Goal: Information Seeking & Learning: Compare options

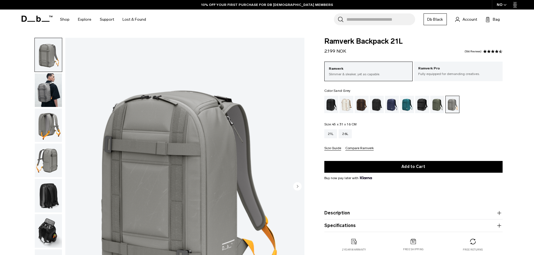
click at [387, 43] on span "Ramverk Backpack 21L" at bounding box center [413, 41] width 178 height 7
copy div "Ramverk Backpack 21L"
click at [436, 103] on div "Moss Green" at bounding box center [437, 104] width 14 height 17
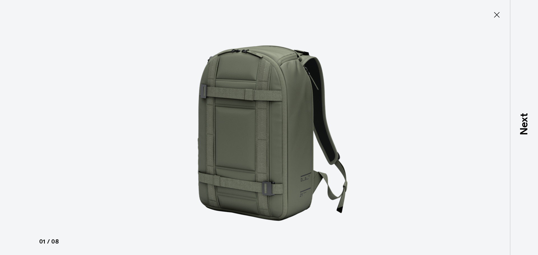
click at [244, 145] on img at bounding box center [269, 127] width 252 height 255
click at [287, 147] on img at bounding box center [269, 127] width 252 height 255
drag, startPoint x: 499, startPoint y: 14, endPoint x: 198, endPoint y: 90, distance: 311.2
click at [499, 14] on icon at bounding box center [496, 14] width 9 height 9
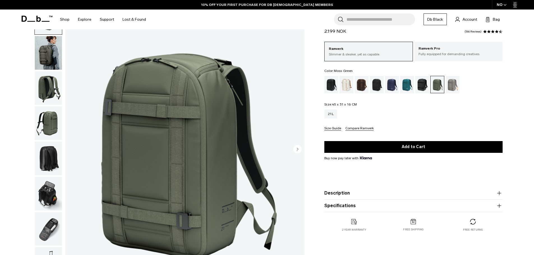
click at [52, 83] on img "button" at bounding box center [48, 88] width 27 height 34
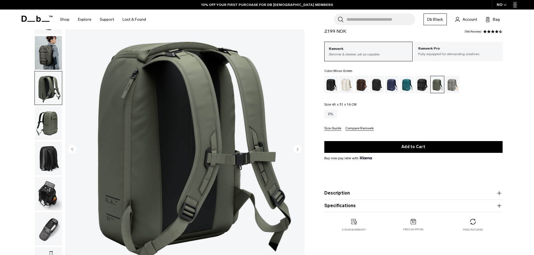
click at [148, 104] on img "3 / 8" at bounding box center [184, 150] width 239 height 298
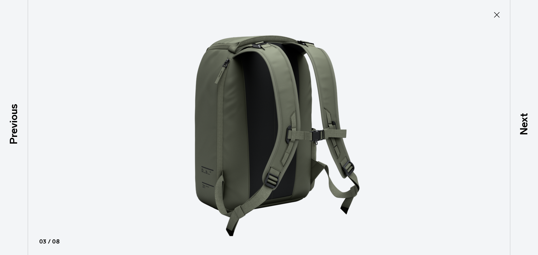
click at [496, 12] on icon at bounding box center [496, 14] width 9 height 9
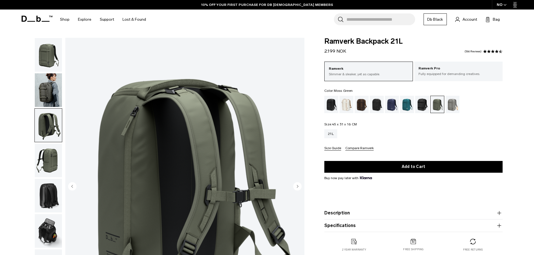
click at [40, 61] on img "button" at bounding box center [48, 55] width 27 height 34
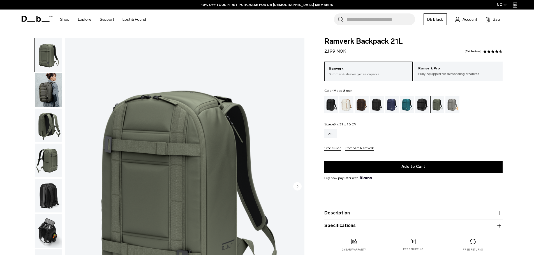
click at [49, 94] on img "button" at bounding box center [48, 90] width 27 height 34
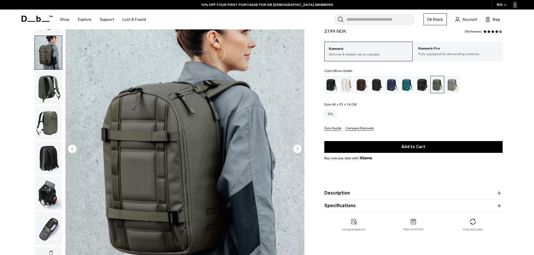
scroll to position [37, 0]
click at [46, 92] on img "button" at bounding box center [48, 88] width 27 height 34
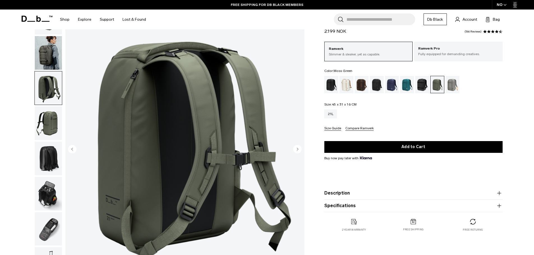
click at [50, 118] on img "button" at bounding box center [48, 123] width 27 height 34
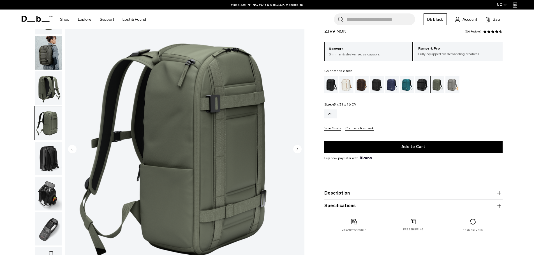
click at [43, 162] on img "button" at bounding box center [48, 159] width 27 height 34
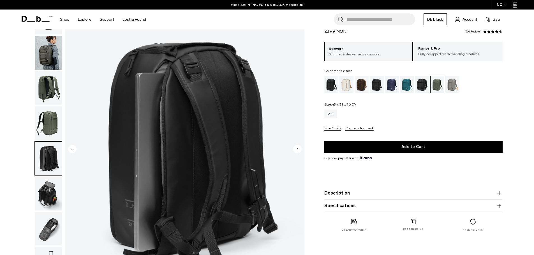
click at [48, 197] on img "button" at bounding box center [48, 194] width 27 height 34
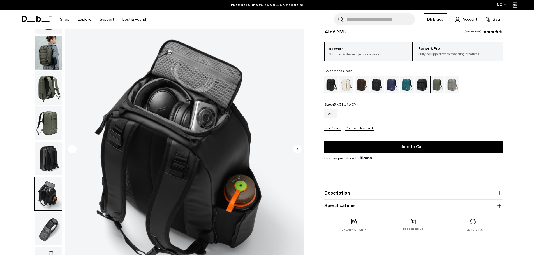
click at [45, 223] on img "button" at bounding box center [48, 229] width 27 height 34
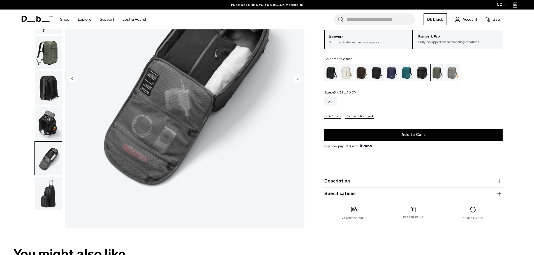
scroll to position [112, 0]
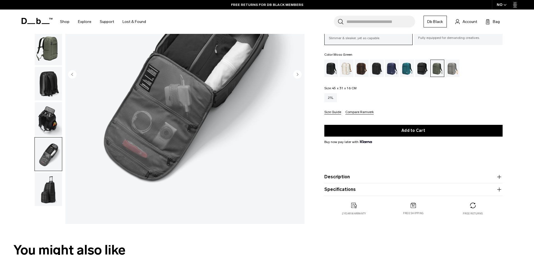
click at [45, 185] on img "button" at bounding box center [48, 190] width 27 height 34
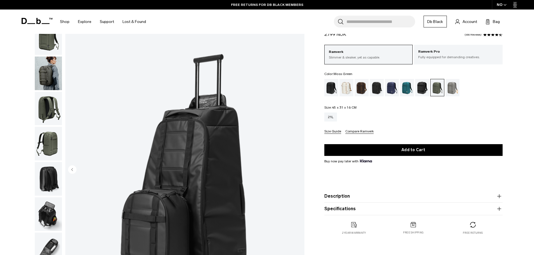
scroll to position [0, 0]
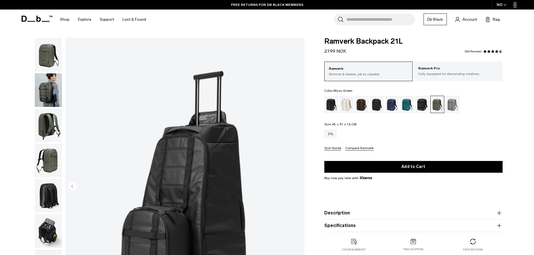
click at [43, 52] on img "button" at bounding box center [48, 55] width 27 height 34
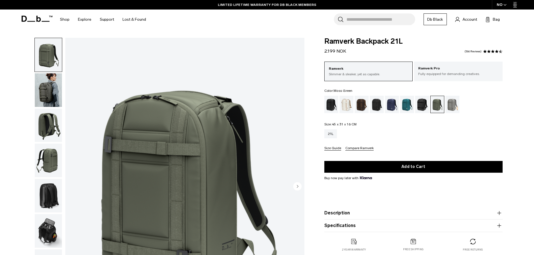
click at [50, 83] on img "button" at bounding box center [48, 90] width 27 height 34
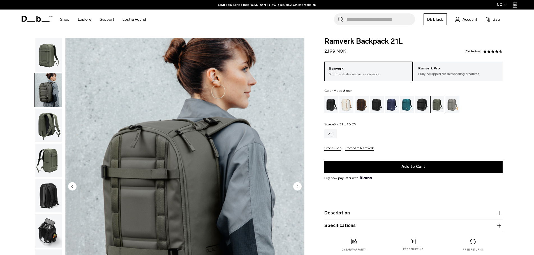
click at [52, 122] on img "button" at bounding box center [48, 126] width 27 height 34
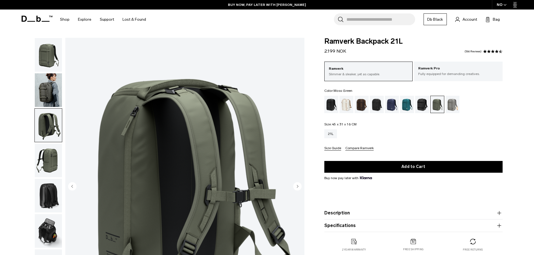
click at [346, 41] on span "Ramverk Backpack 21L" at bounding box center [413, 41] width 178 height 7
copy div "Ramverk Backpack 21L"
click at [41, 53] on img "button" at bounding box center [48, 55] width 27 height 34
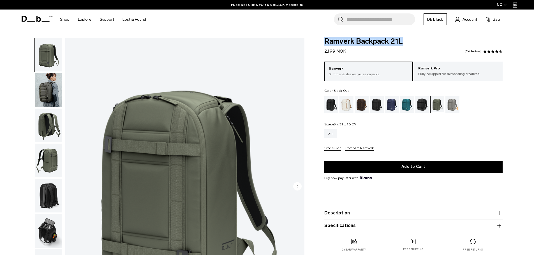
click at [333, 105] on div "Black Out" at bounding box center [331, 104] width 14 height 17
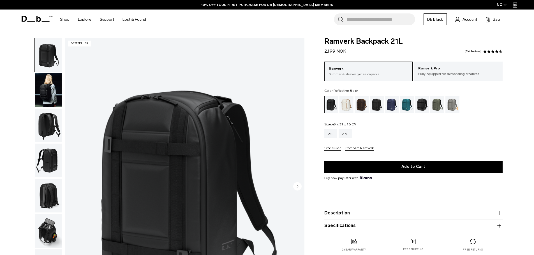
click at [422, 106] on div "Reflective Black" at bounding box center [422, 104] width 14 height 17
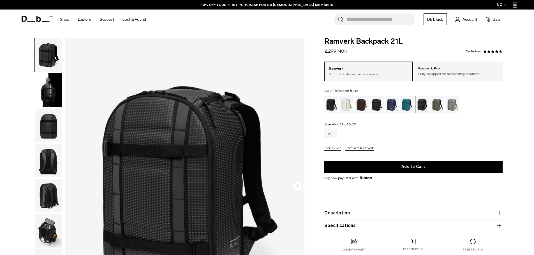
click at [46, 129] on img "button" at bounding box center [48, 126] width 27 height 34
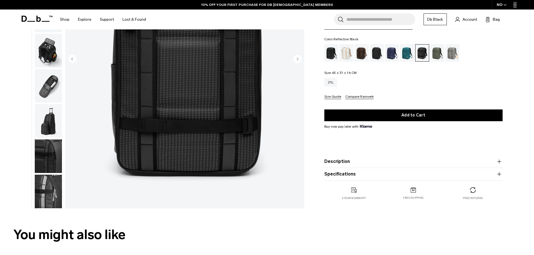
scroll to position [149, 0]
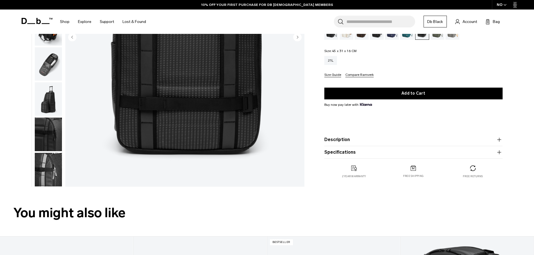
drag, startPoint x: 50, startPoint y: 97, endPoint x: 49, endPoint y: 84, distance: 13.5
click at [50, 97] on img "button" at bounding box center [48, 99] width 27 height 34
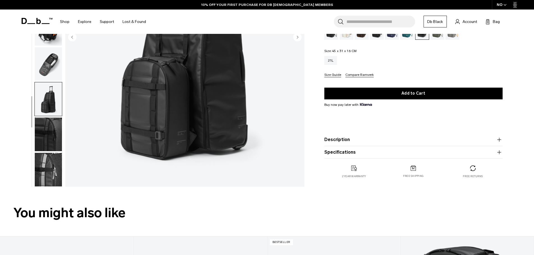
click at [49, 67] on img "button" at bounding box center [48, 64] width 27 height 34
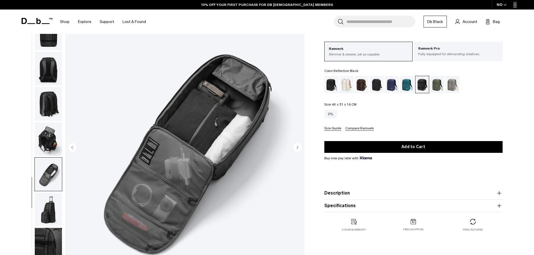
scroll to position [37, 0]
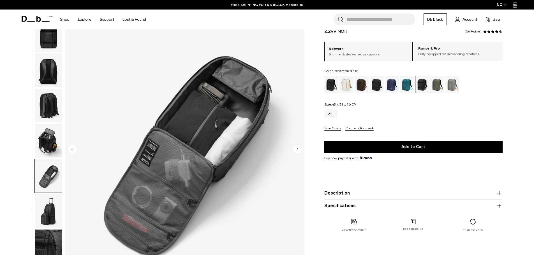
click at [40, 218] on img "button" at bounding box center [48, 211] width 27 height 34
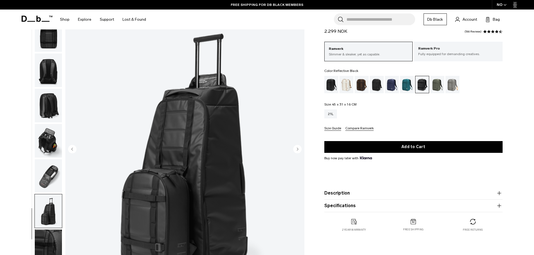
click at [50, 237] on img "button" at bounding box center [48, 247] width 27 height 34
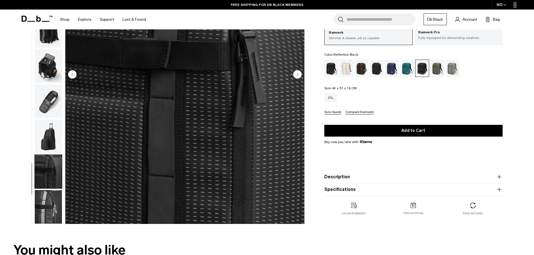
scroll to position [0, 0]
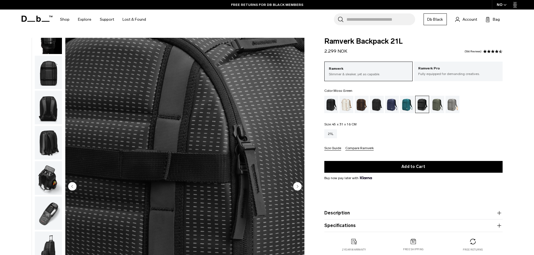
click at [435, 104] on div "Moss Green" at bounding box center [437, 104] width 14 height 17
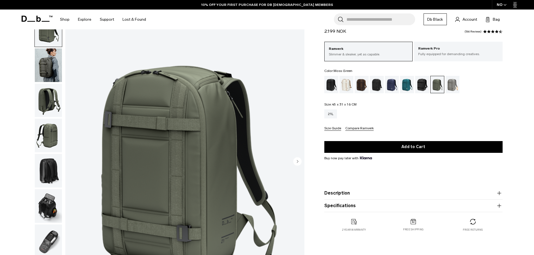
scroll to position [37, 0]
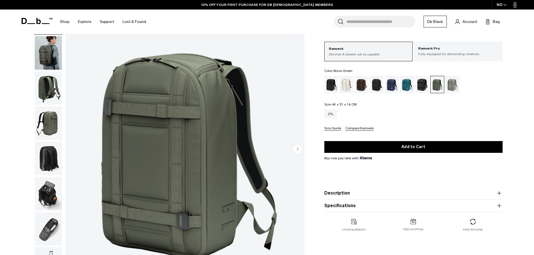
click at [48, 52] on img "button" at bounding box center [48, 53] width 27 height 34
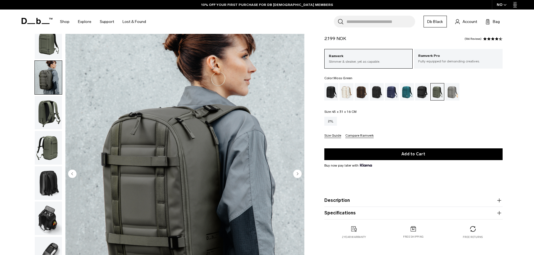
scroll to position [0, 0]
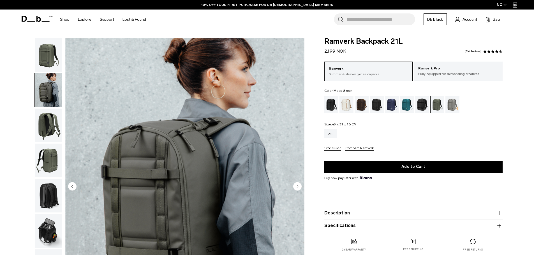
click at [356, 43] on span "Ramverk Backpack 21L" at bounding box center [413, 41] width 178 height 7
copy div "Ramverk Backpack 21L"
click at [50, 58] on img "button" at bounding box center [48, 55] width 27 height 34
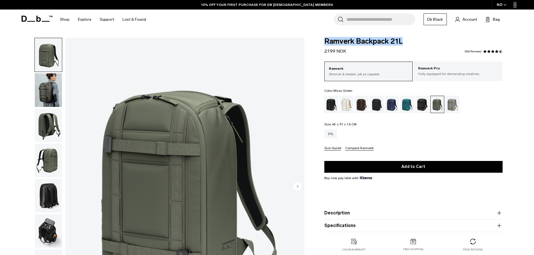
click at [48, 125] on img "button" at bounding box center [48, 126] width 27 height 34
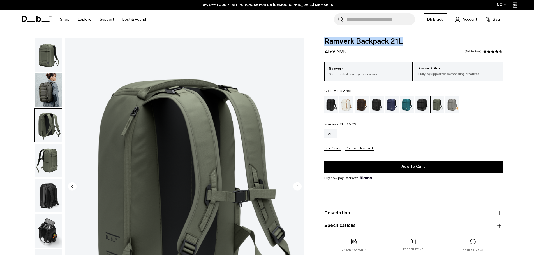
click at [55, 150] on img "button" at bounding box center [48, 161] width 27 height 34
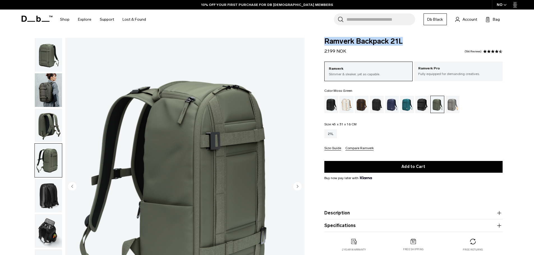
click at [40, 208] on img "button" at bounding box center [48, 196] width 27 height 34
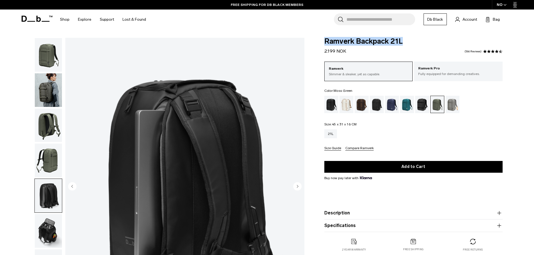
click at [44, 223] on img "button" at bounding box center [48, 231] width 27 height 34
